Goal: Use online tool/utility: Use online tool/utility

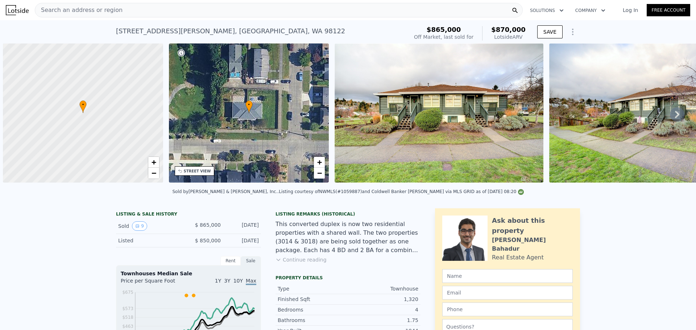
click at [115, 7] on div "Search an address or region" at bounding box center [279, 10] width 488 height 14
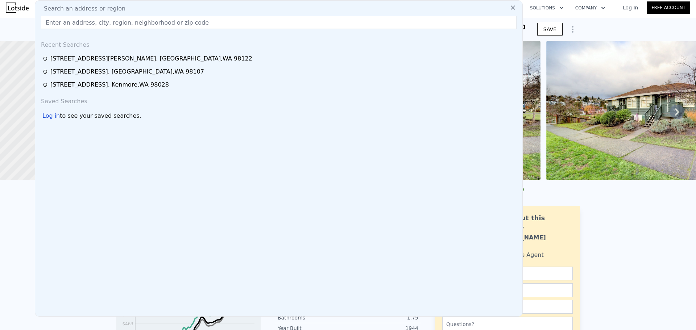
drag, startPoint x: 84, startPoint y: 29, endPoint x: 72, endPoint y: 20, distance: 15.2
click at [72, 20] on input "text" at bounding box center [278, 22] width 475 height 13
paste input "[STREET_ADDRESS][PERSON_NAME]"
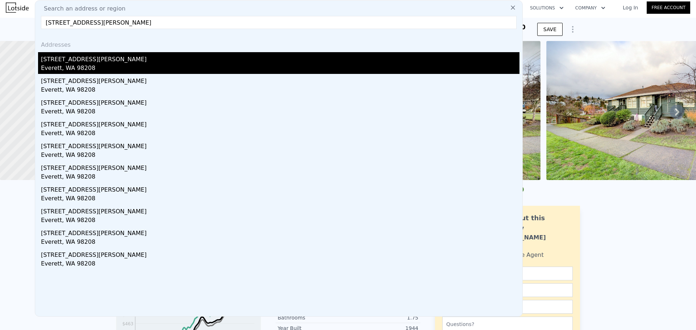
type input "[STREET_ADDRESS][PERSON_NAME]"
click at [106, 56] on div "[STREET_ADDRESS][PERSON_NAME]" at bounding box center [280, 58] width 478 height 12
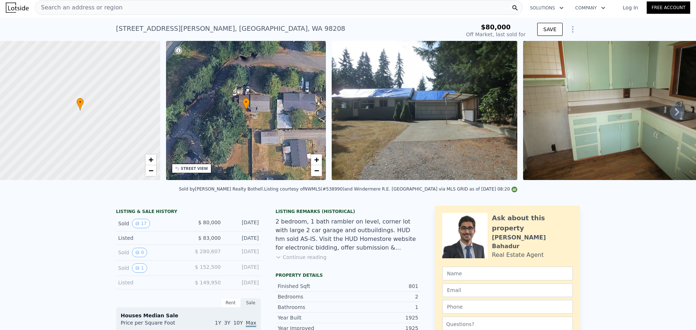
type input "-$ 87,607"
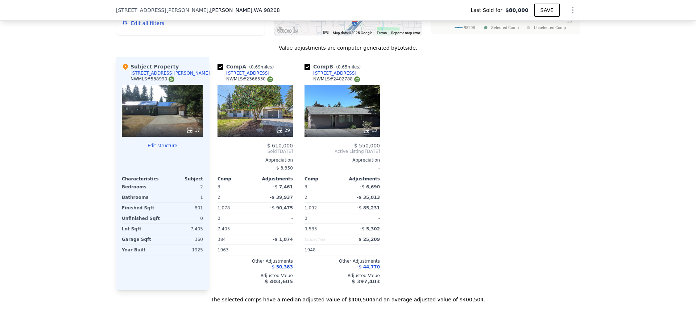
scroll to position [722, 0]
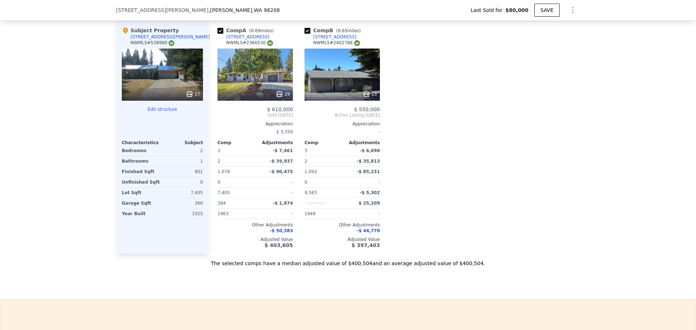
click at [364, 96] on icon at bounding box center [366, 94] width 5 height 5
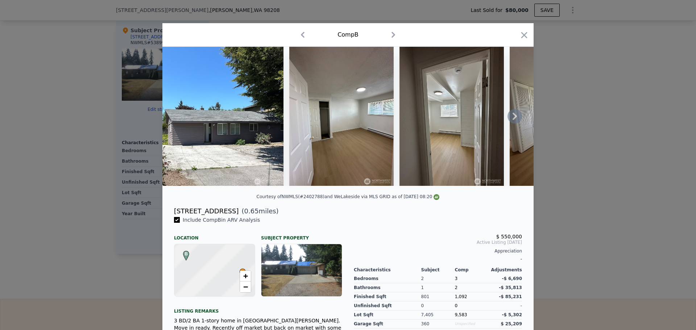
type input "$ 404,000"
type input "$ 287,711"
click at [523, 33] on icon "button" at bounding box center [524, 35] width 6 height 6
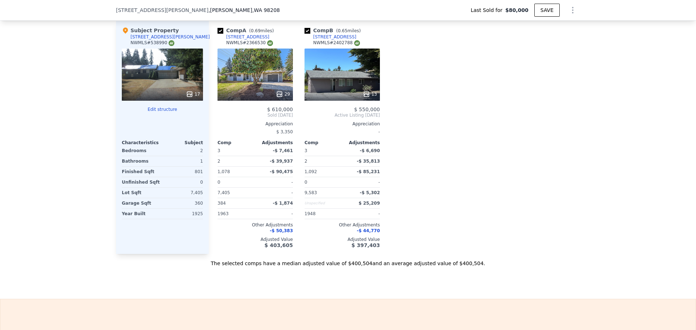
click at [277, 96] on icon at bounding box center [279, 94] width 5 height 5
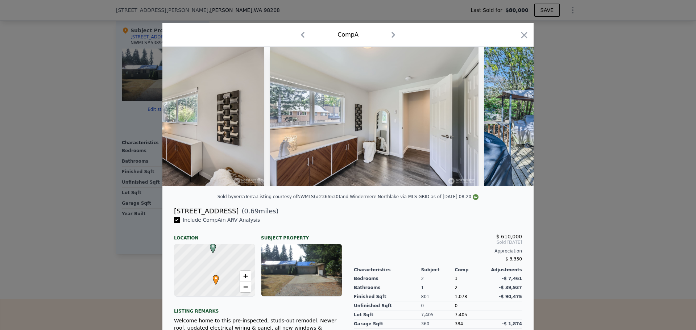
scroll to position [0, 4659]
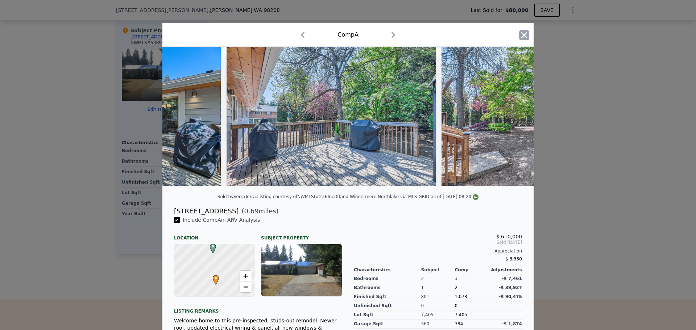
click at [523, 33] on icon "button" at bounding box center [524, 35] width 6 height 6
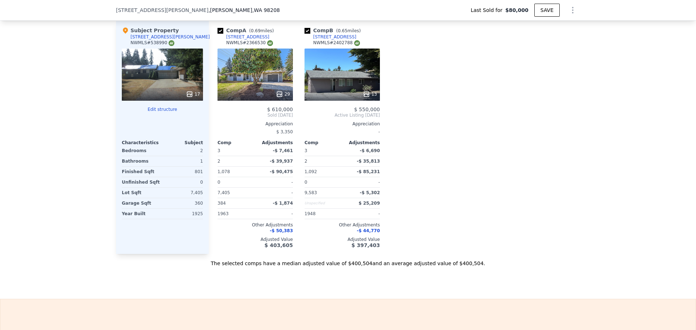
click at [189, 96] on icon at bounding box center [189, 94] width 5 height 5
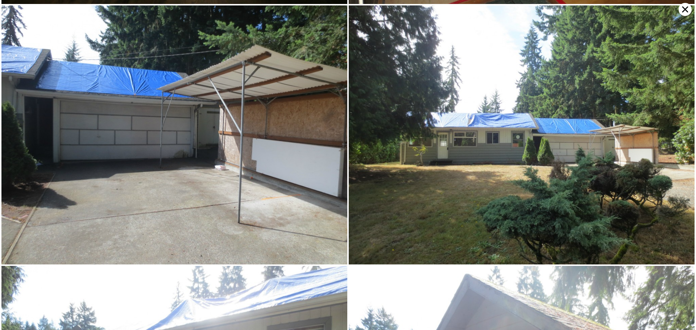
scroll to position [1293, 0]
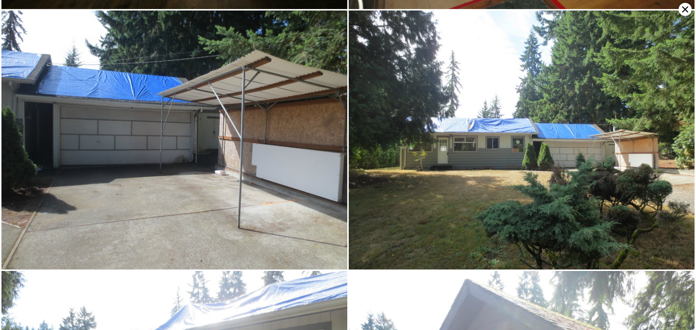
click at [684, 10] on icon at bounding box center [684, 9] width 13 height 13
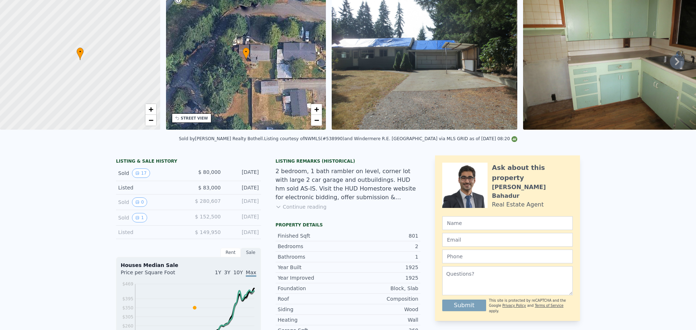
scroll to position [0, 0]
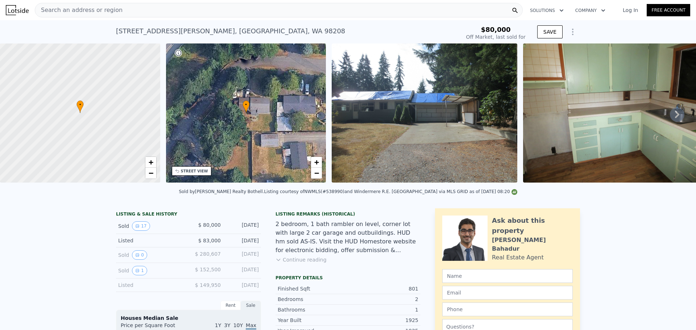
click at [98, 12] on span "Search an address or region" at bounding box center [78, 10] width 87 height 9
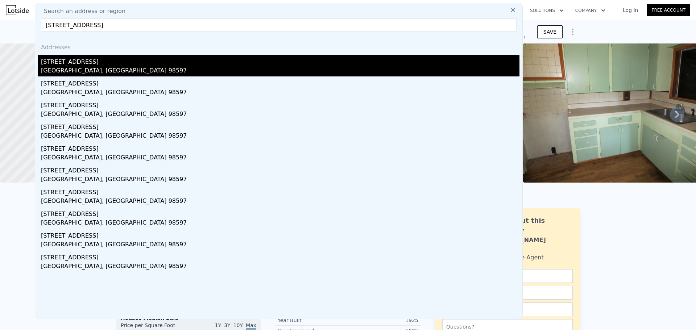
type input "[STREET_ADDRESS]"
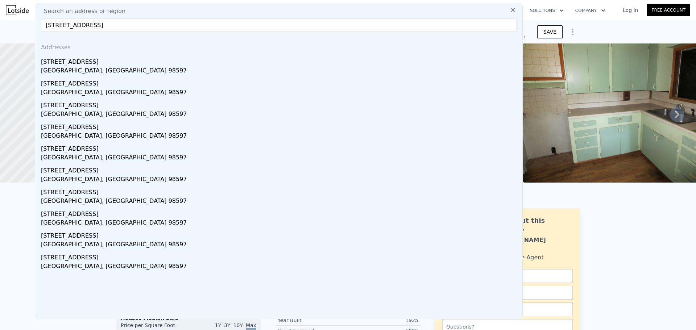
drag, startPoint x: 69, startPoint y: 62, endPoint x: 76, endPoint y: 57, distance: 8.8
click at [69, 62] on div "[STREET_ADDRESS]" at bounding box center [280, 61] width 478 height 12
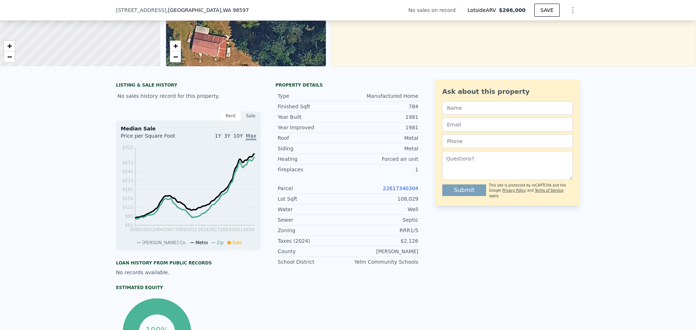
scroll to position [106, 0]
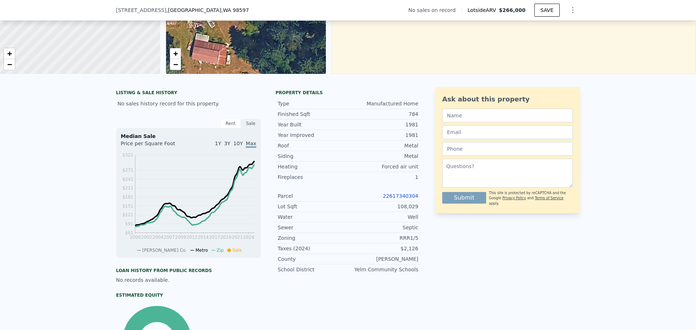
click at [390, 199] on link "22617340304" at bounding box center [401, 196] width 36 height 6
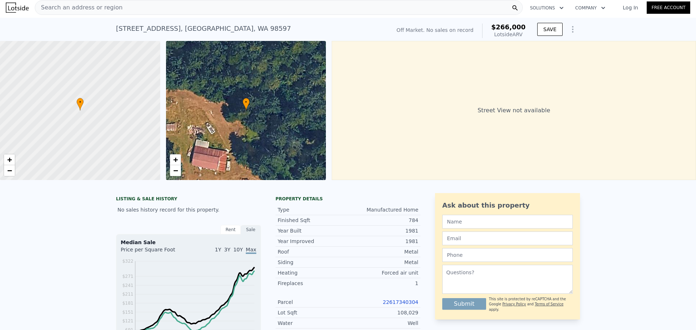
scroll to position [0, 0]
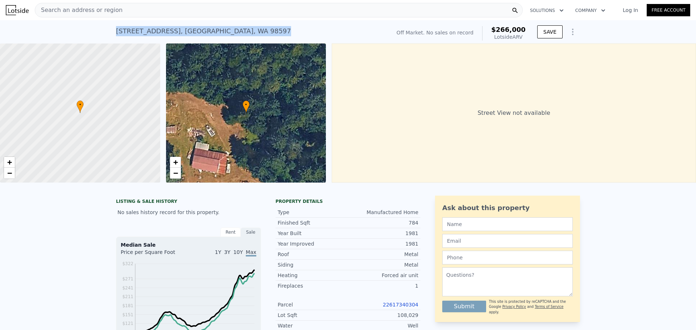
drag, startPoint x: 259, startPoint y: 29, endPoint x: 113, endPoint y: 28, distance: 145.3
click at [116, 28] on div "[STREET_ADDRESS] No sales on record (~ARV $266k )" at bounding box center [252, 33] width 272 height 20
copy div "[STREET_ADDRESS]"
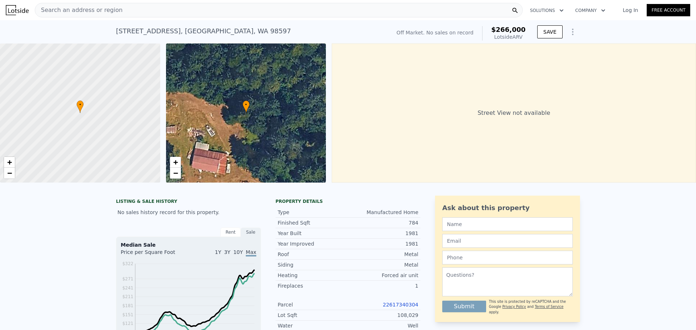
click at [79, 7] on span "Search an address or region" at bounding box center [78, 10] width 87 height 9
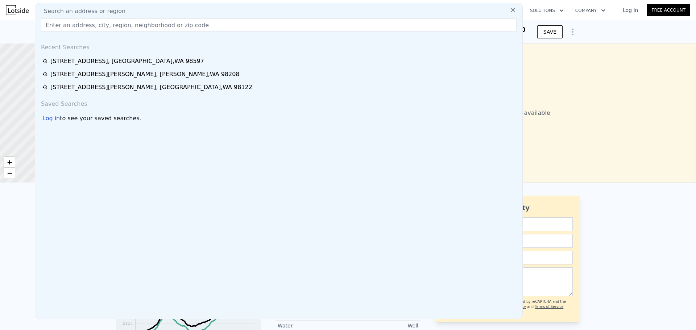
drag, startPoint x: 79, startPoint y: 7, endPoint x: 71, endPoint y: 25, distance: 19.8
paste input "[STREET_ADDRESS]"
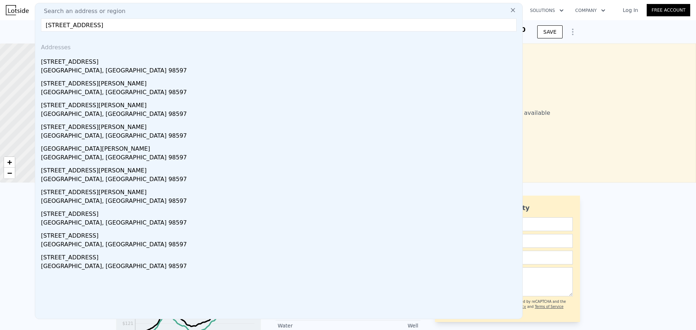
click at [58, 25] on input "[STREET_ADDRESS]" at bounding box center [278, 24] width 475 height 13
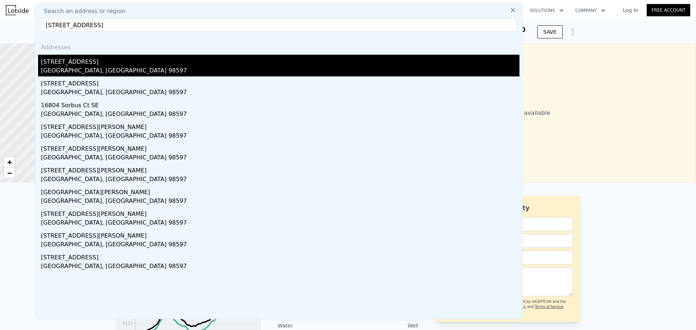
type input "[STREET_ADDRESS]"
click at [75, 61] on div "[STREET_ADDRESS]" at bounding box center [280, 61] width 478 height 12
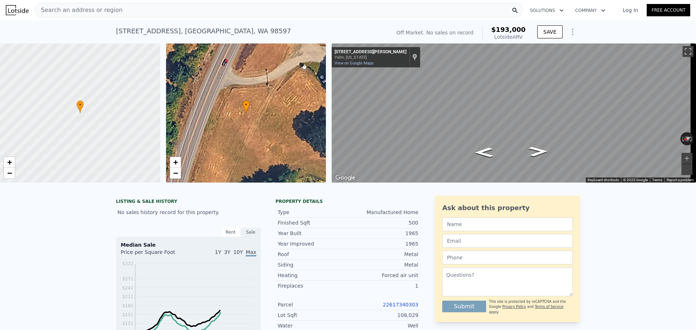
click at [402, 308] on link "22617340303" at bounding box center [401, 305] width 36 height 6
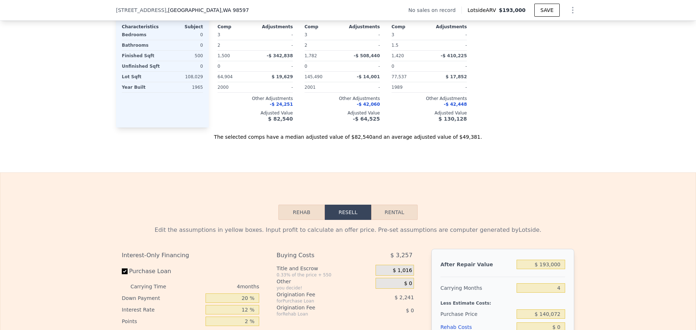
scroll to position [1015, 0]
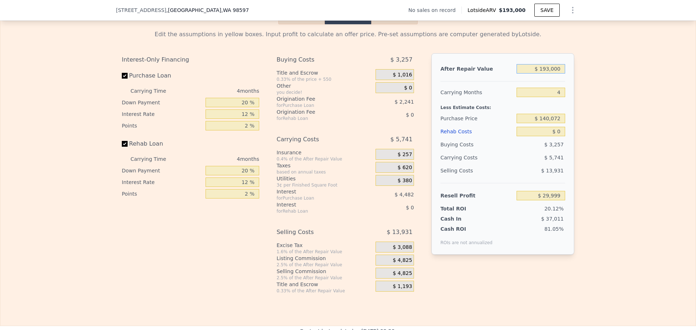
click at [548, 74] on input "$ 193,000" at bounding box center [540, 68] width 49 height 9
click at [549, 74] on input "$ 193,000" at bounding box center [540, 68] width 49 height 9
type input "$ 61"
type input "-$ 149,307"
type input "$ 616"
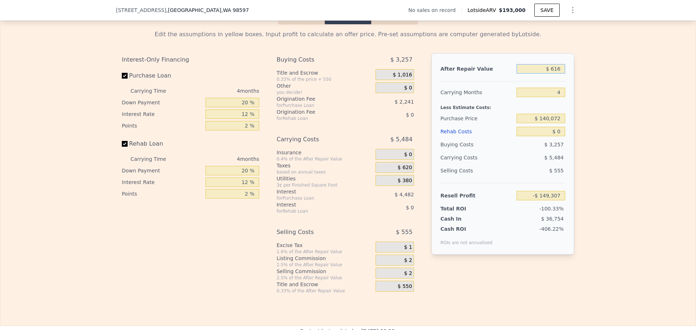
type input "-$ 148,790"
type input "$ 6,160"
type input "-$ 143,639"
type input "$ 6,160,000"
type input "$ 5,575,351"
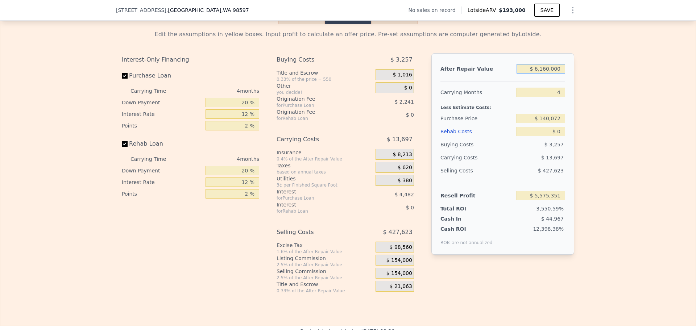
type input "$ 6,160,000"
drag, startPoint x: 560, startPoint y: 100, endPoint x: 555, endPoint y: 99, distance: 4.6
click at [555, 97] on input "4" at bounding box center [540, 92] width 49 height 9
type input "18"
type input "$ 5,527,411"
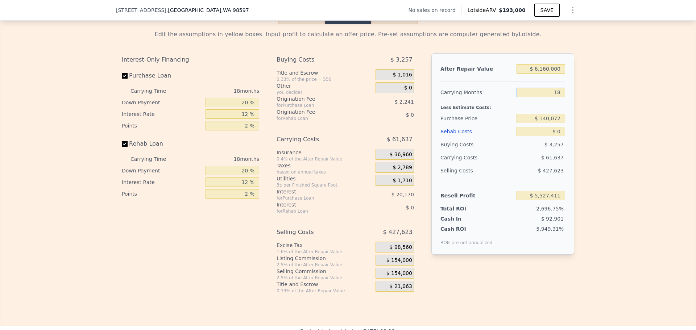
type input "18"
click at [243, 107] on input "20 %" at bounding box center [232, 102] width 54 height 9
type input "10 %"
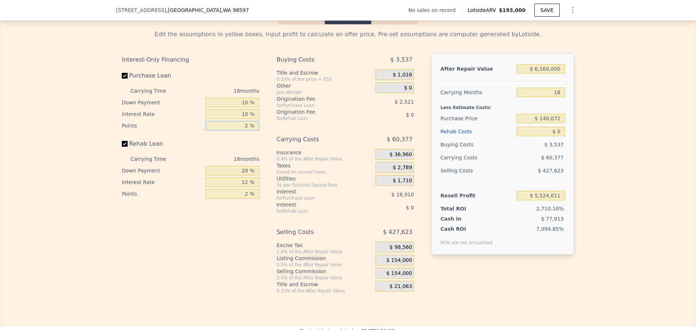
type input "$ 5,528,391"
type input "1 %"
type input "$ 5,529,651"
type input "10 %"
type input "3 %"
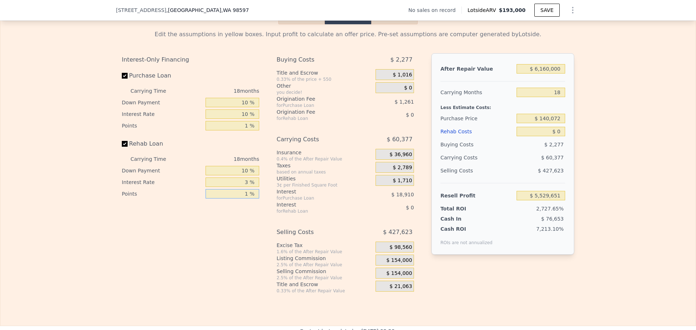
type input "1 %"
click at [400, 264] on span "$ 154,000" at bounding box center [399, 260] width 26 height 7
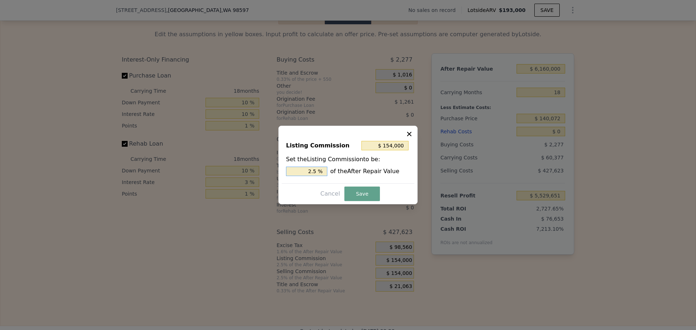
drag, startPoint x: 313, startPoint y: 171, endPoint x: 317, endPoint y: 170, distance: 4.1
click at [316, 170] on input "2.5 %" at bounding box center [306, 171] width 41 height 9
type input "$ 123,200"
type input "2 %"
click at [356, 192] on button "Save" at bounding box center [362, 194] width 36 height 14
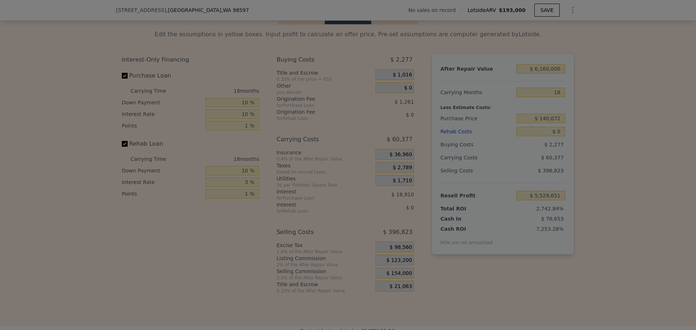
type input "$ 5,560,451"
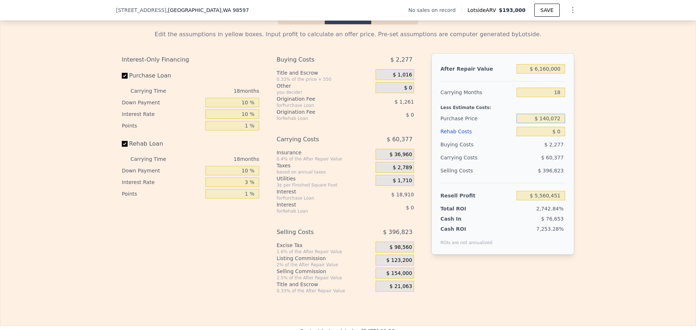
click at [553, 123] on input "$ 140,072" at bounding box center [540, 118] width 49 height 9
type input "$ 800,000"
click at [557, 136] on input "$ 0" at bounding box center [540, 131] width 49 height 9
type input "$ 4,803,304"
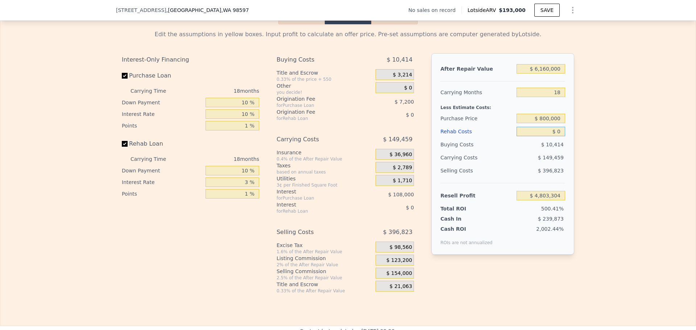
type input "$ 04"
type input "$ 4,803,300"
type input "$ 041"
type input "$ 4,803,263"
type input "$ 0"
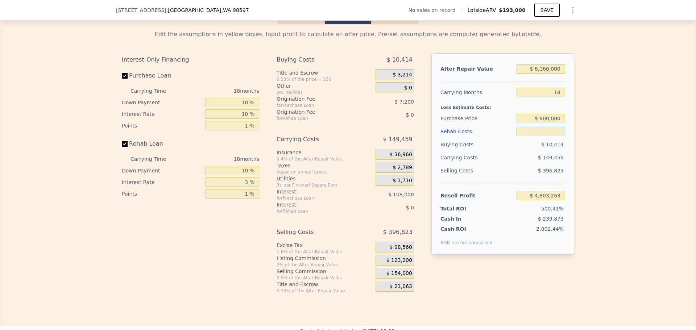
type input "$ 0"
type input "$ 4,803,304"
type input "$ 4"
type input "$ 4,803,300"
type input "$ 41"
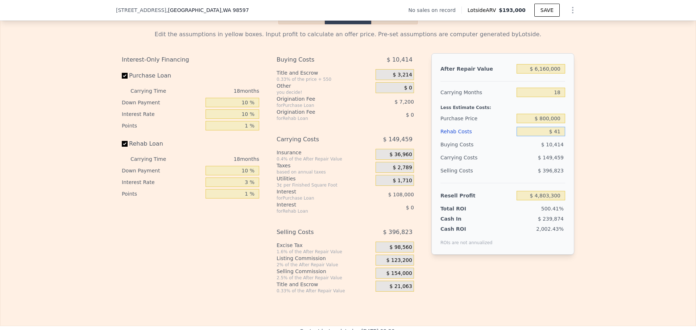
type input "$ 4,803,263"
type input "$ 4,125"
type input "$ 4,798,980"
type input "$ 412,500"
type input "$ 4,370,387"
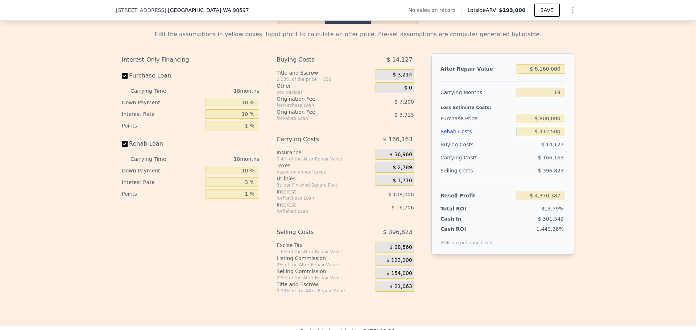
type input "$ 4,125,000"
type input "$ 474,121"
type input "$ 4,125,000"
click at [550, 121] on input "$ 800,000" at bounding box center [540, 118] width 49 height 9
click at [578, 117] on div "Edit the assumptions in yellow boxes. Input profit to calculate an offer price.…" at bounding box center [347, 159] width 695 height 270
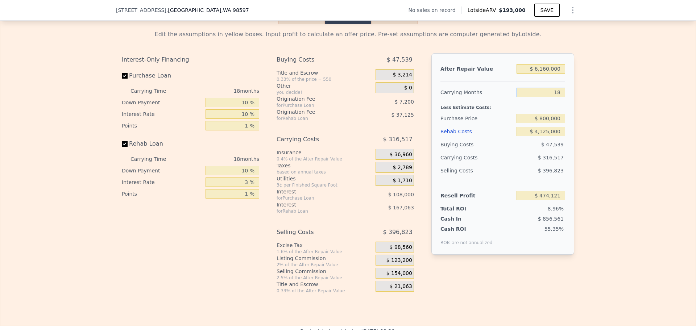
click at [556, 97] on input "18" at bounding box center [540, 92] width 49 height 9
type input "12"
type input "$ 579,627"
click at [588, 105] on div "Edit the assumptions in yellow boxes. Input profit to calculate an offer price.…" at bounding box center [347, 159] width 695 height 270
drag, startPoint x: 558, startPoint y: 96, endPoint x: 555, endPoint y: 96, distance: 4.0
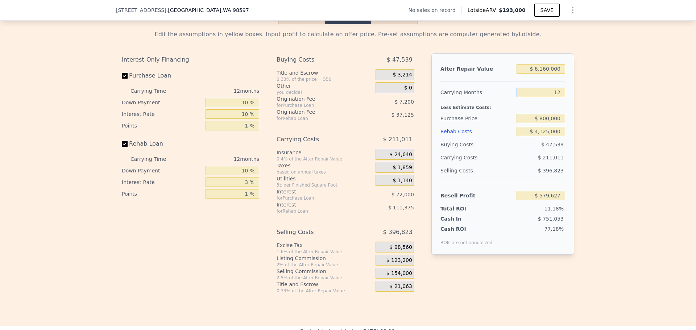
click at [555, 96] on input "12" at bounding box center [540, 92] width 49 height 9
type input "16"
type input "$ 509,290"
click at [574, 94] on div "Edit the assumptions in yellow boxes. Input profit to calculate an offer price.…" at bounding box center [348, 159] width 464 height 270
drag, startPoint x: 558, startPoint y: 97, endPoint x: 554, endPoint y: 96, distance: 4.1
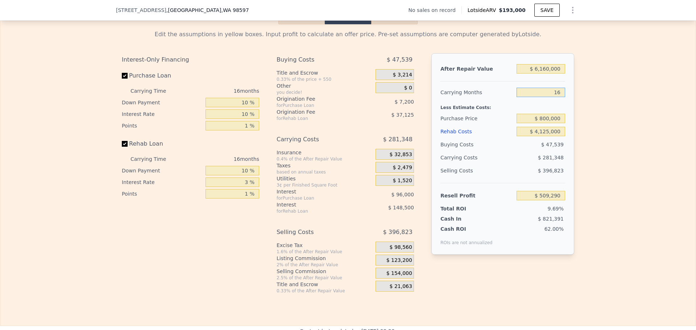
click at [554, 96] on input "16" at bounding box center [540, 92] width 49 height 9
drag, startPoint x: 560, startPoint y: 97, endPoint x: 544, endPoint y: 97, distance: 15.2
click at [544, 97] on input "16" at bounding box center [540, 92] width 49 height 9
type input "8"
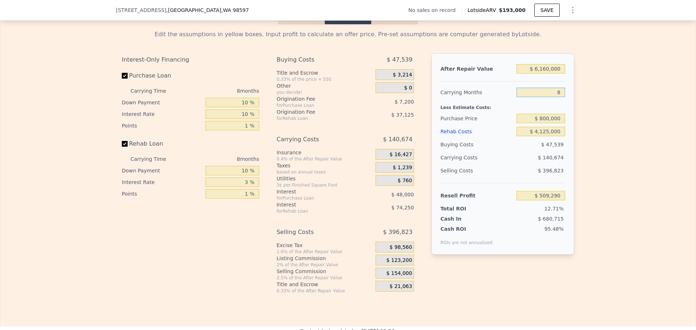
type input "$ 649,964"
type input "8"
click at [581, 158] on div "Edit the assumptions in yellow boxes. Input profit to calculate an offer price.…" at bounding box center [347, 159] width 695 height 270
type input "$ 193,000"
type input "4"
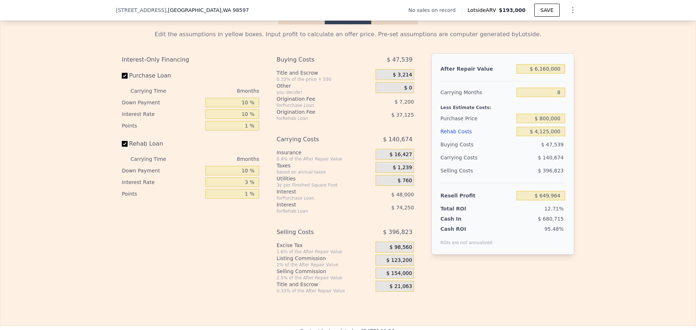
type input "$ 0"
type input "$ 29,999"
